Goal: Communication & Community: Participate in discussion

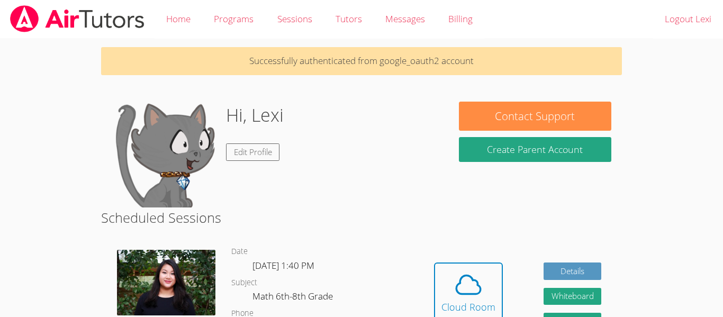
scroll to position [5, 0]
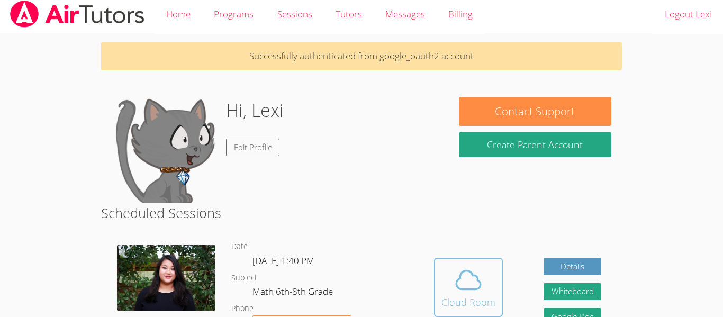
click at [480, 265] on icon at bounding box center [469, 280] width 30 height 30
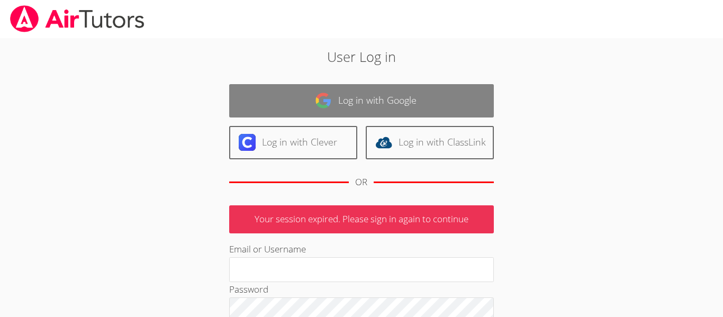
click at [447, 98] on link "Log in with Google" at bounding box center [361, 100] width 265 height 33
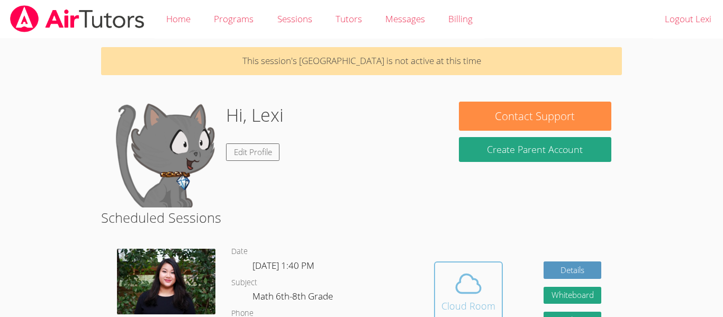
click at [462, 284] on icon at bounding box center [469, 284] width 30 height 30
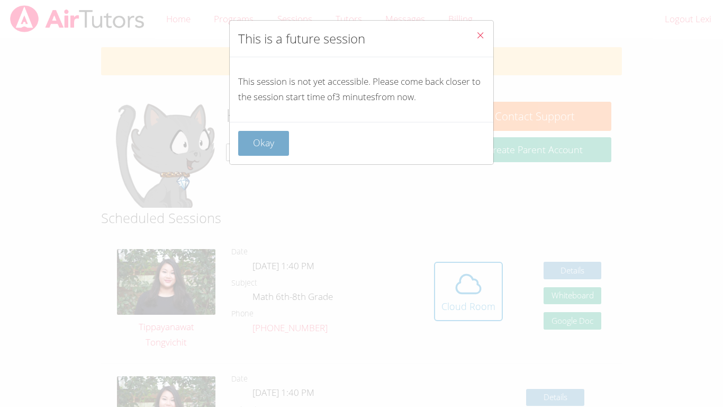
click at [277, 133] on button "Okay" at bounding box center [263, 143] width 51 height 25
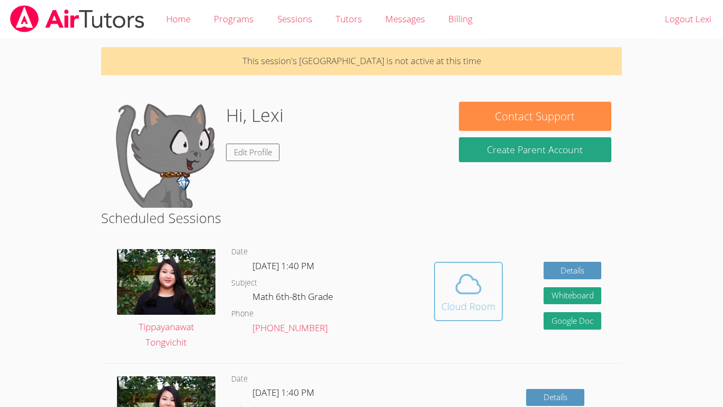
click at [475, 273] on icon at bounding box center [469, 284] width 30 height 30
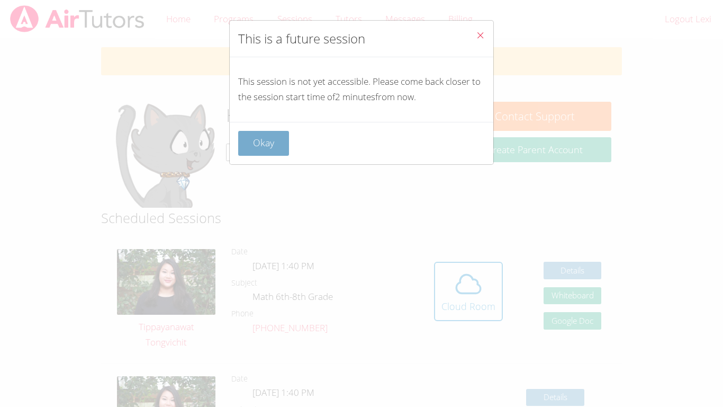
click at [273, 149] on button "Okay" at bounding box center [263, 143] width 51 height 25
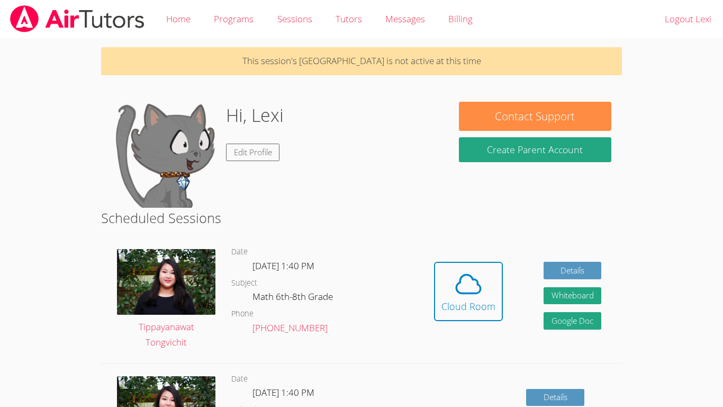
click at [273, 149] on link "Edit Profile" at bounding box center [253, 151] width 54 height 17
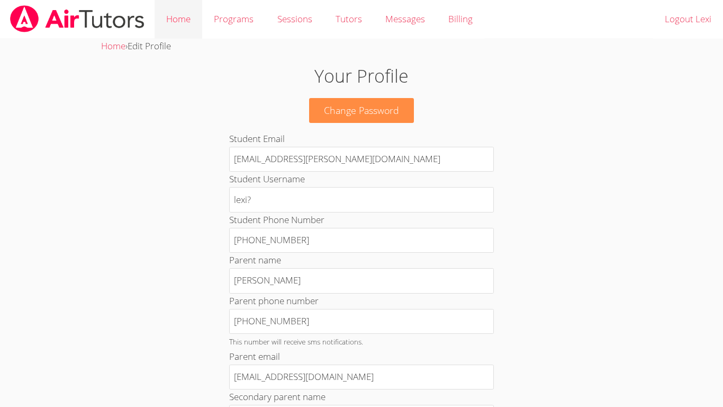
click at [169, 20] on link "Home" at bounding box center [179, 19] width 48 height 39
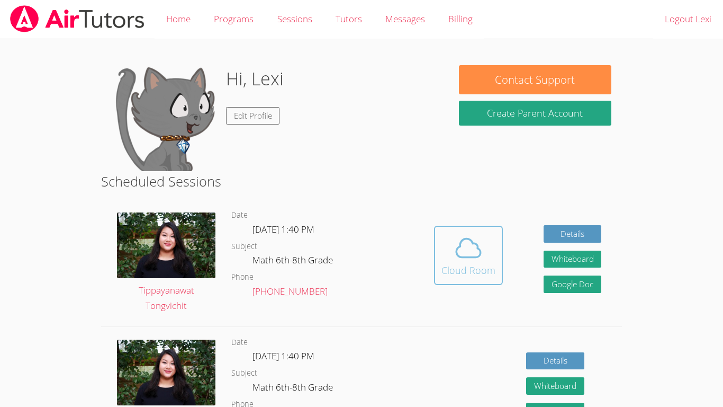
click at [475, 278] on button "Cloud Room" at bounding box center [468, 255] width 69 height 59
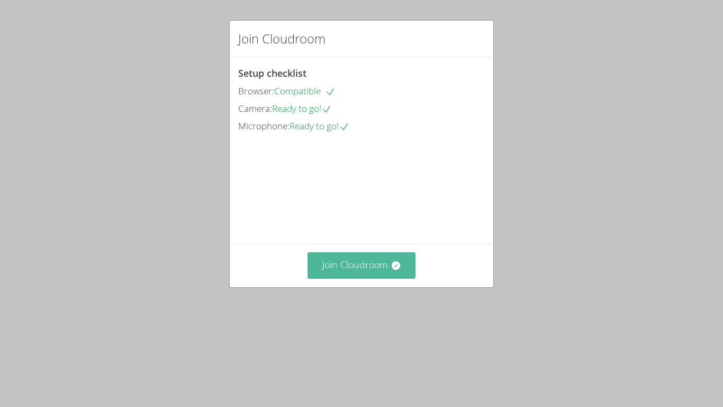
click at [392, 278] on button "Join Cloudroom" at bounding box center [362, 265] width 109 height 26
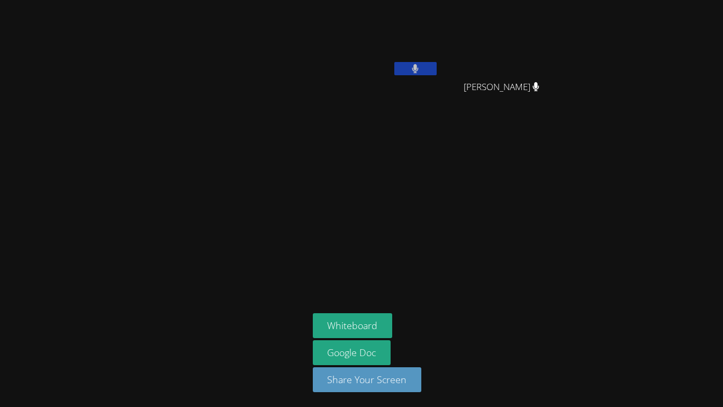
click at [413, 72] on icon at bounding box center [415, 68] width 7 height 9
click at [414, 72] on icon at bounding box center [415, 68] width 11 height 9
click at [427, 61] on video at bounding box center [376, 39] width 126 height 71
click at [426, 70] on button at bounding box center [415, 68] width 42 height 13
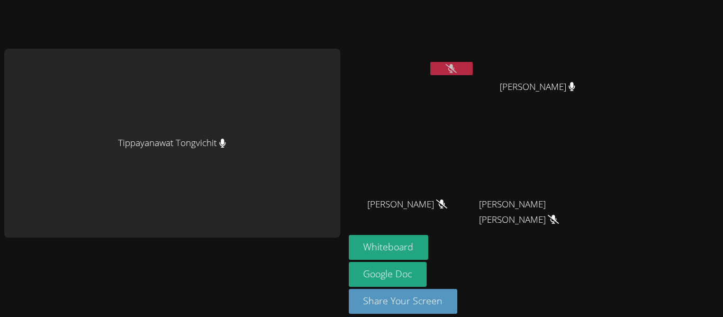
click at [430, 62] on button at bounding box center [451, 68] width 42 height 13
click at [448, 72] on icon at bounding box center [451, 68] width 11 height 9
click at [308, 77] on div "Tippayanawat Tongvichit" at bounding box center [172, 143] width 336 height 189
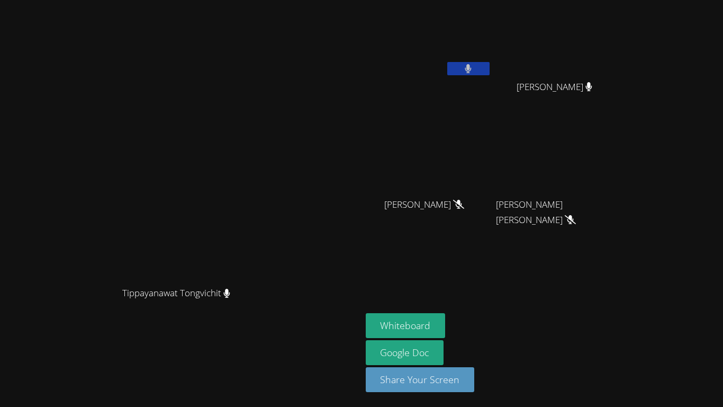
click at [475, 65] on button at bounding box center [468, 68] width 42 height 13
click at [425, 321] on button "Whiteboard" at bounding box center [406, 325] width 80 height 25
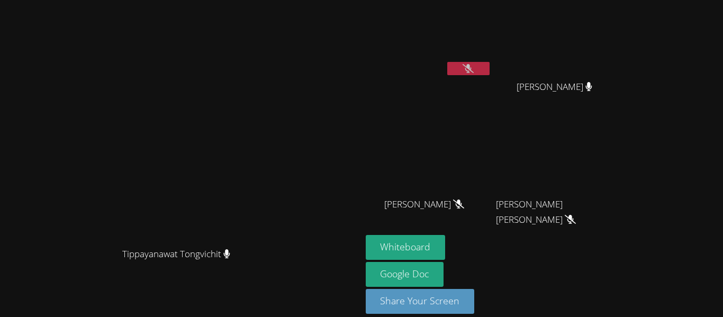
click at [492, 78] on div "Lexi Lockwich" at bounding box center [429, 42] width 126 height 76
click at [490, 71] on button at bounding box center [468, 68] width 42 height 13
click at [198, 65] on video at bounding box center [180, 143] width 159 height 199
click at [492, 58] on video at bounding box center [429, 39] width 126 height 71
click at [472, 67] on icon at bounding box center [468, 68] width 7 height 9
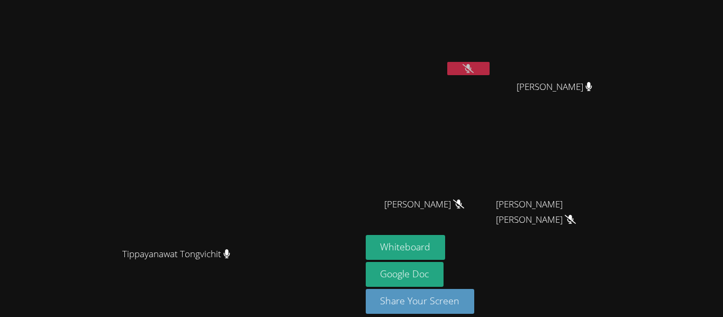
click at [474, 72] on icon at bounding box center [468, 68] width 11 height 9
click at [492, 59] on video at bounding box center [429, 39] width 126 height 71
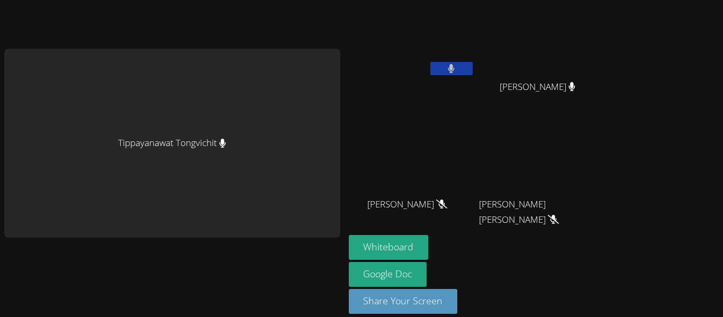
click at [453, 70] on icon at bounding box center [451, 68] width 6 height 9
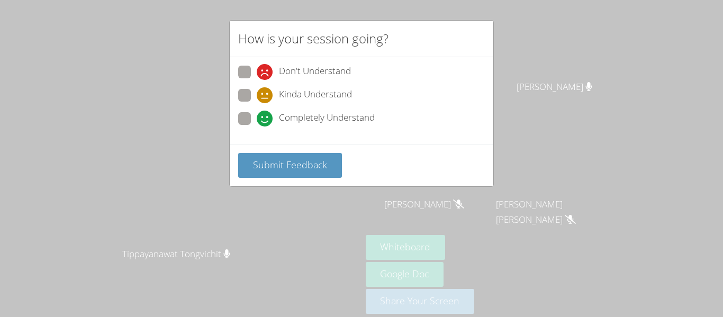
click at [311, 88] on span "Kinda Understand" at bounding box center [315, 95] width 73 height 16
click at [266, 89] on input "Kinda Understand" at bounding box center [261, 93] width 9 height 9
radio input "true"
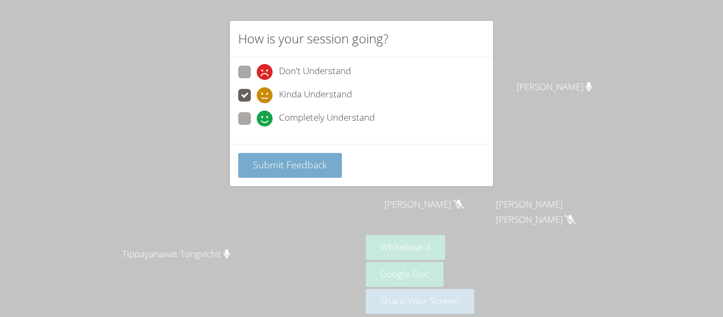
click at [324, 154] on button "Submit Feedback" at bounding box center [290, 165] width 104 height 25
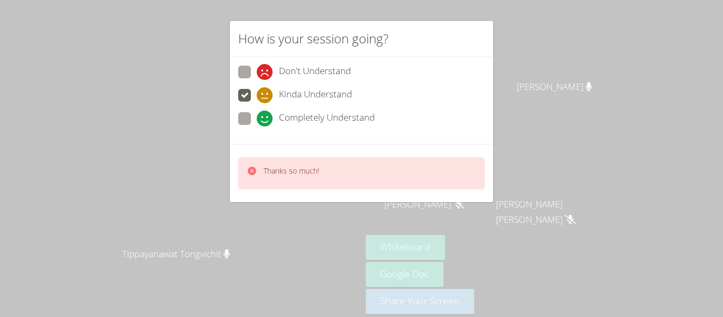
click at [252, 170] on icon at bounding box center [252, 171] width 11 height 11
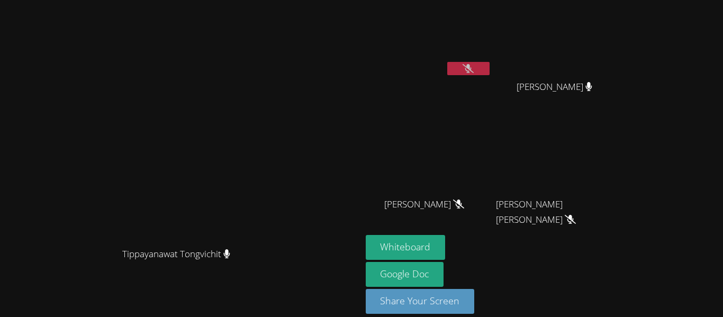
click at [253, 171] on video at bounding box center [180, 143] width 159 height 199
click at [490, 68] on button at bounding box center [468, 68] width 42 height 13
click at [472, 68] on icon at bounding box center [468, 68] width 6 height 9
